Goal: Transaction & Acquisition: Purchase product/service

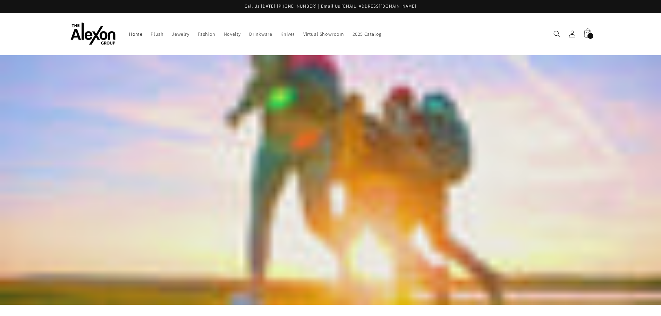
click at [589, 35] on div "231 items" at bounding box center [591, 36] width 6 height 6
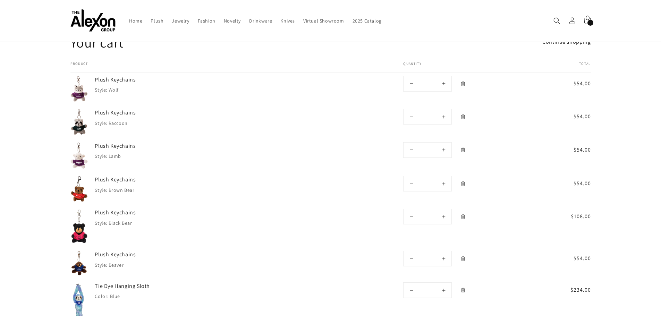
scroll to position [35, 0]
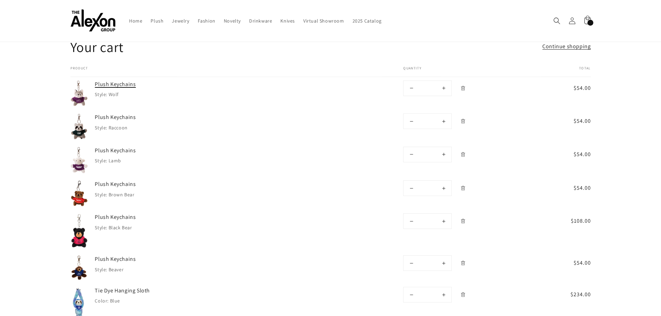
click at [103, 82] on link "Plush Keychains" at bounding box center [147, 85] width 104 height 8
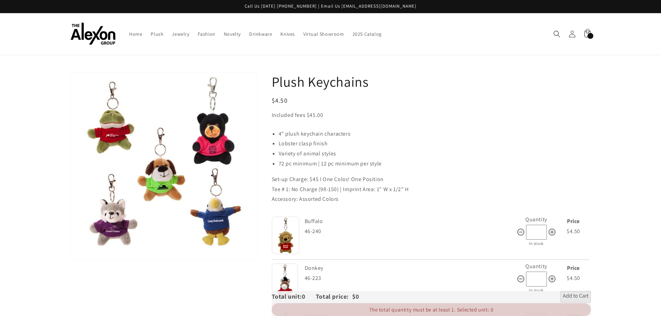
click at [298, 116] on span "Included fees $45.00" at bounding box center [298, 114] width 52 height 7
click at [283, 116] on span "Included fees $45.00" at bounding box center [298, 114] width 52 height 7
copy span "Included fees"
click at [280, 116] on span "Included fees $45.00" at bounding box center [298, 114] width 52 height 7
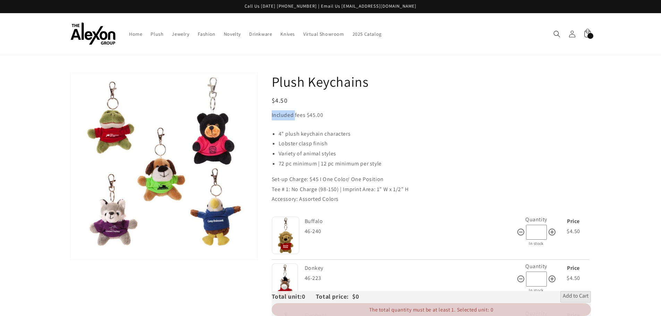
click at [281, 116] on span "Included fees $45.00" at bounding box center [298, 114] width 52 height 7
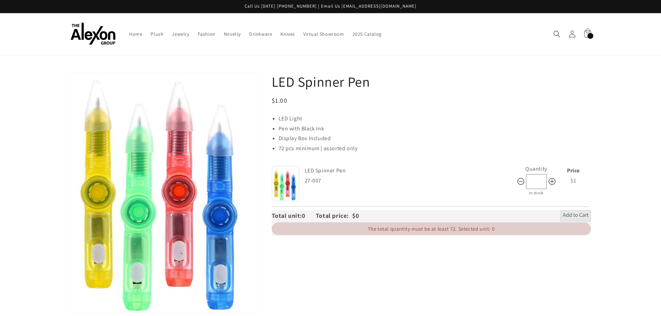
click at [591, 35] on div "228 items" at bounding box center [591, 36] width 6 height 6
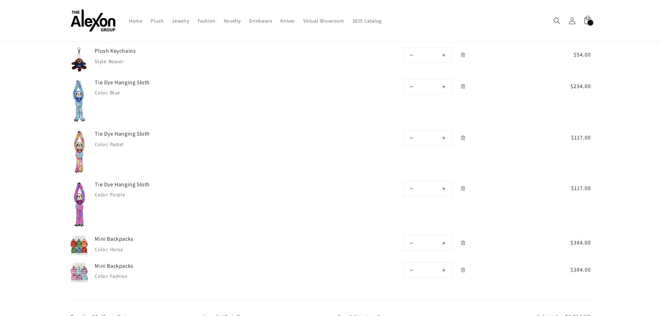
scroll to position [104, 0]
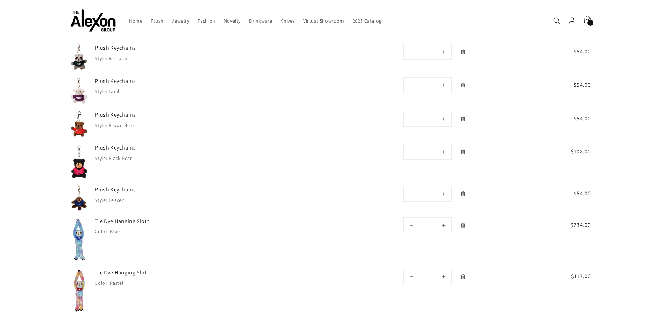
click at [107, 149] on link "Plush Keychains" at bounding box center [147, 148] width 104 height 8
